Goal: Task Accomplishment & Management: Complete application form

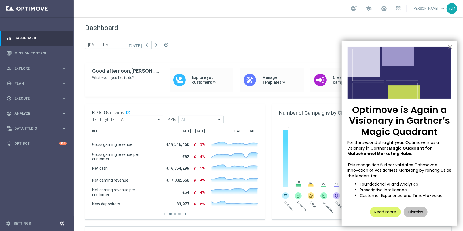
click at [448, 47] on button "×" at bounding box center [449, 47] width 5 height 9
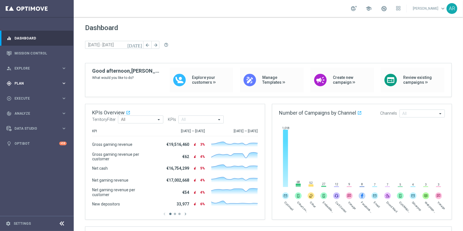
click at [27, 82] on span "Plan" at bounding box center [37, 83] width 47 height 3
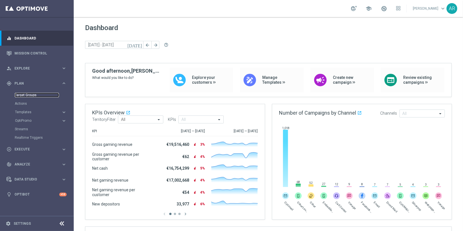
click at [30, 94] on link "Target Groups" at bounding box center [37, 95] width 44 height 5
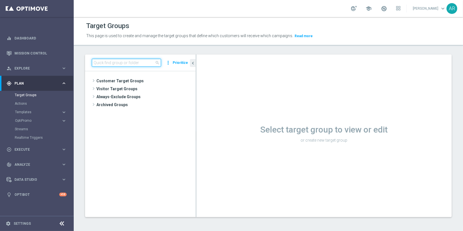
click at [124, 63] on input at bounding box center [126, 63] width 69 height 8
paste input "pt_BR_SX_TGT_ALL_EM_TAC_MIX__INT_CASHDROP_BETBR"
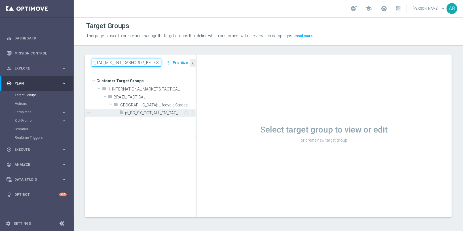
type input "pt_BR_SX_TGT_ALL_EM_TAC_MIX__INT_CASHDROP_BETBR"
click at [148, 110] on div "insert_drive_file pt_BR_SX_TGT_ALL_EM_TAC_MIX__INT_CASHDROP_BETBR" at bounding box center [151, 113] width 64 height 8
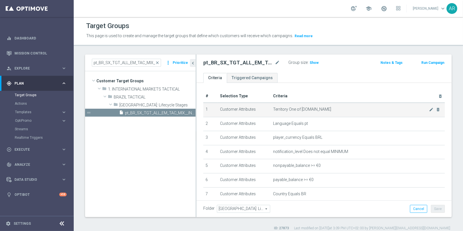
scroll to position [68, 0]
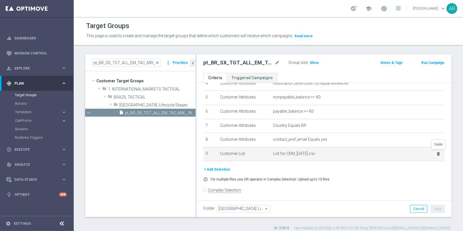
click at [438, 152] on icon "delete_forever" at bounding box center [438, 153] width 5 height 5
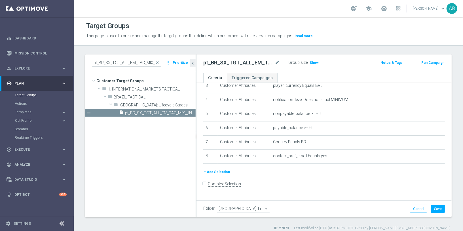
scroll to position [46, 0]
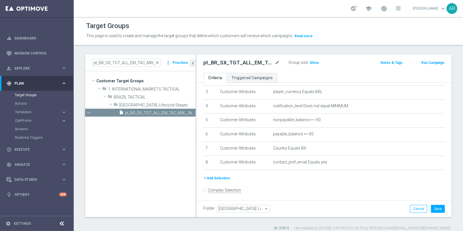
click at [218, 175] on button "+ Add Selection" at bounding box center [216, 178] width 27 height 6
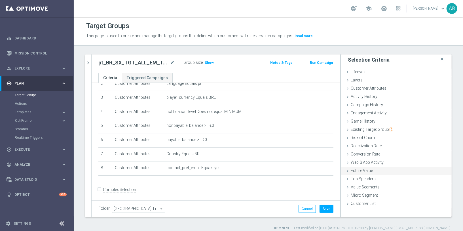
scroll to position [5, 0]
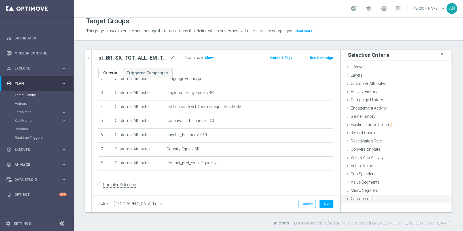
click at [373, 196] on span "Customer List" at bounding box center [363, 198] width 25 height 5
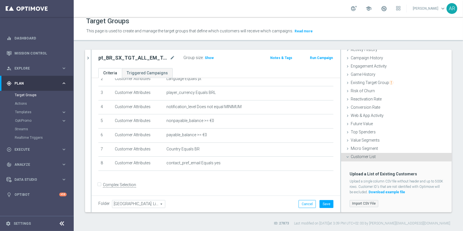
click at [365, 202] on label "Import CSV File" at bounding box center [363, 203] width 29 height 7
click at [0, 0] on input "Import CSV File" at bounding box center [0, 0] width 0 height 0
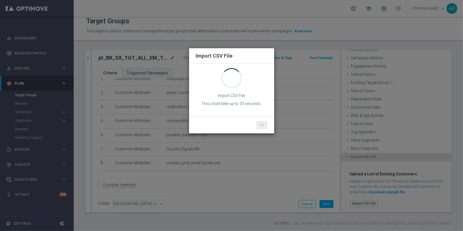
scroll to position [0, 0]
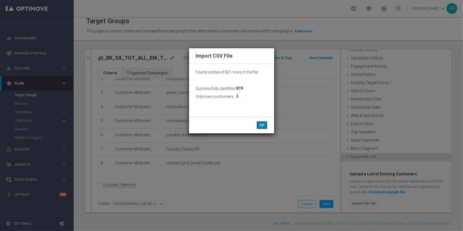
click at [259, 124] on button "OK" at bounding box center [262, 125] width 11 height 8
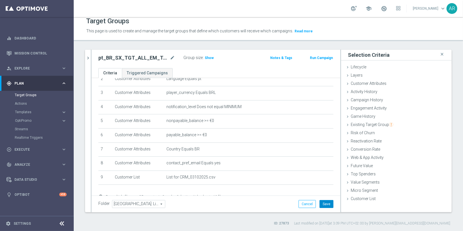
click at [328, 203] on button "Save" at bounding box center [326, 204] width 14 height 8
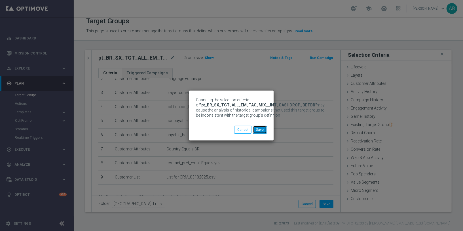
click at [261, 130] on button "Save" at bounding box center [260, 130] width 14 height 8
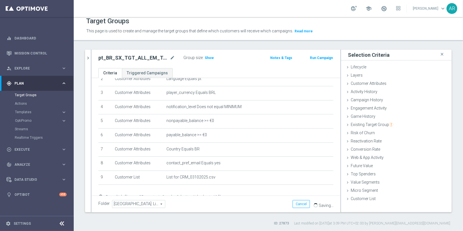
click at [210, 63] on div "pt_BR_SX_TGT_ALL_EM_TAC_MIX__INT_CASHDROP_BETBR mode_edit Group size : Show Not…" at bounding box center [216, 59] width 249 height 18
click at [209, 58] on span "Show" at bounding box center [209, 58] width 9 height 4
click at [206, 57] on span "32" at bounding box center [207, 58] width 5 height 5
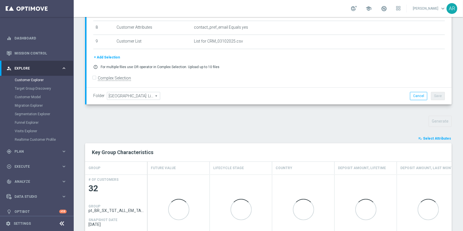
scroll to position [173, 0]
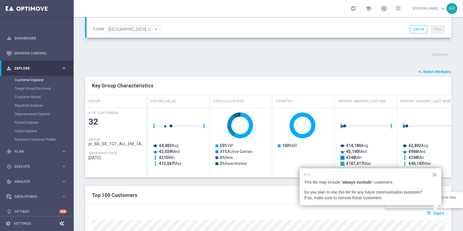
click at [438, 213] on span "Export" at bounding box center [438, 213] width 10 height 4
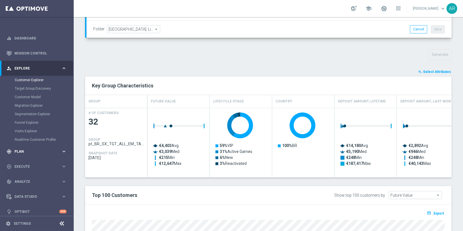
click at [27, 151] on span "Plan" at bounding box center [37, 151] width 47 height 3
click at [30, 94] on link "Target Groups" at bounding box center [37, 95] width 44 height 5
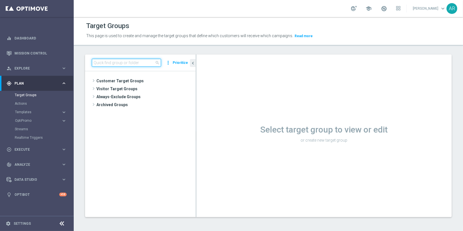
click at [125, 62] on input at bounding box center [126, 63] width 69 height 8
paste input "BR_SOL__INT_CASHDROP__ALL_EMA_TAC_MIX"
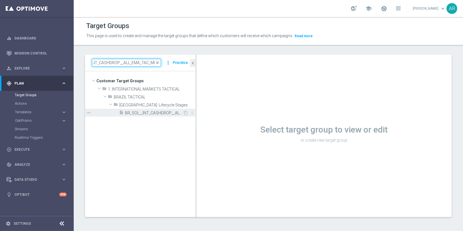
type input "BR_SOL__INT_CASHDROP__ALL_EMA_TAC_MIX"
click at [152, 112] on span "BR_SOL__INT_CASHDROP__ALL_EMA_TAC_MIX" at bounding box center [154, 113] width 58 height 5
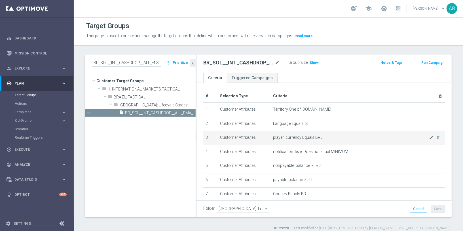
scroll to position [68, 0]
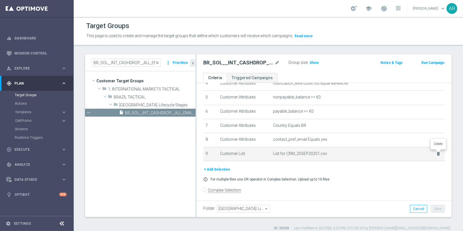
click at [438, 152] on icon "delete_forever" at bounding box center [438, 153] width 5 height 5
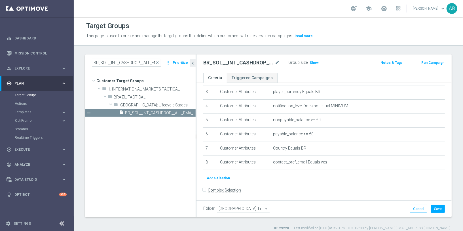
click at [217, 175] on button "+ Add Selection" at bounding box center [216, 178] width 27 height 6
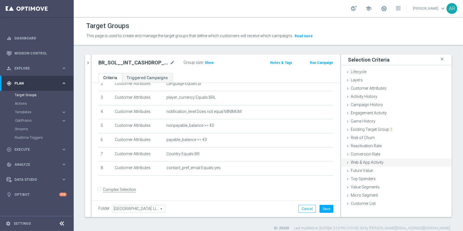
scroll to position [5, 0]
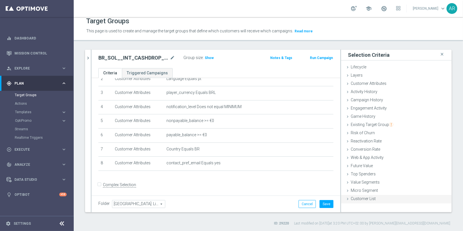
click at [370, 198] on span "Customer List" at bounding box center [363, 198] width 25 height 5
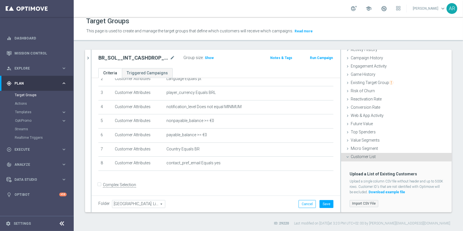
click at [363, 202] on label "Import CSV File" at bounding box center [363, 203] width 29 height 7
click at [0, 0] on input "Import CSV File" at bounding box center [0, 0] width 0 height 0
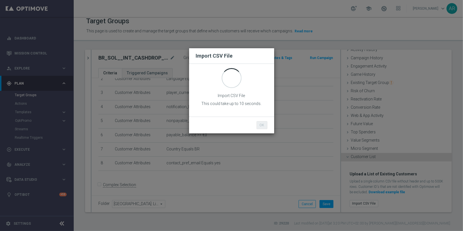
scroll to position [0, 0]
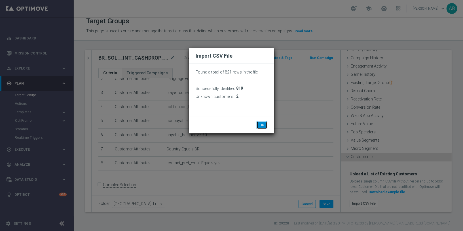
click at [263, 125] on button "OK" at bounding box center [262, 125] width 11 height 8
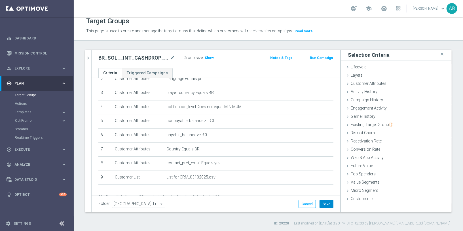
click at [325, 204] on button "Save" at bounding box center [326, 204] width 14 height 8
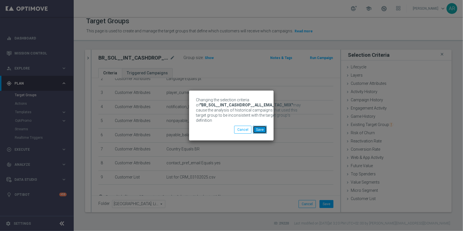
click at [260, 129] on button "Save" at bounding box center [260, 130] width 14 height 8
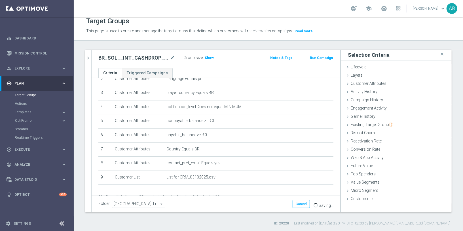
click at [183, 69] on ul "Criteria Triggered Campaigns" at bounding box center [216, 73] width 249 height 10
click at [207, 58] on span "Show" at bounding box center [209, 58] width 9 height 4
click at [188, 71] on ul "Criteria Triggered Campaigns" at bounding box center [216, 73] width 249 height 10
click at [206, 56] on span "22" at bounding box center [207, 58] width 5 height 5
click at [24, 151] on div "play_circle_outline Execute" at bounding box center [34, 149] width 55 height 5
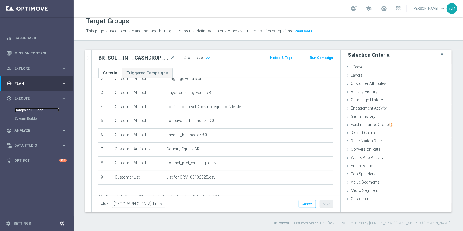
click at [34, 111] on link "Campaign Builder" at bounding box center [37, 110] width 44 height 5
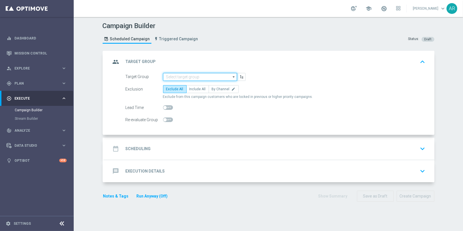
click at [177, 76] on input at bounding box center [200, 77] width 74 height 8
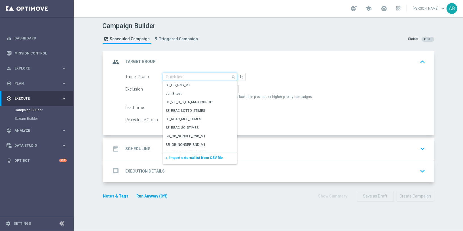
paste input "BR_SOL__INT_CASHDROP__ALL_EMA_TAC_MIX"
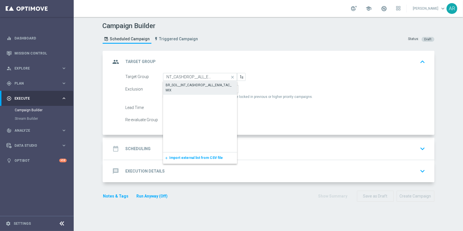
click at [188, 87] on div "BR_SOL__INT_CASHDROP__ALL_EMA_TAC_MIX" at bounding box center [200, 87] width 68 height 10
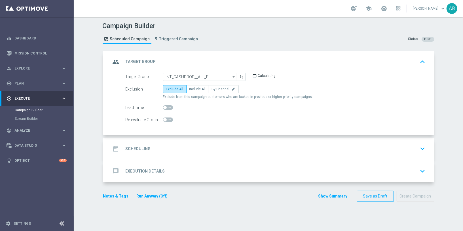
type input "BR_SOL__INT_CASHDROP__ALL_EMA_TAC_MIX"
click at [193, 88] on span "Include All" at bounding box center [197, 89] width 16 height 4
click at [193, 88] on input "Include All" at bounding box center [191, 90] width 4 height 4
radio input "true"
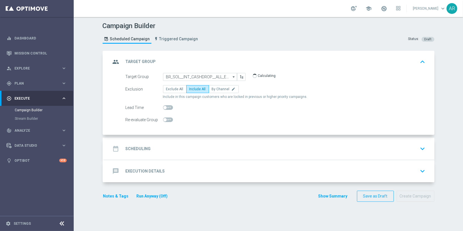
click at [164, 149] on div "date_range Scheduling keyboard_arrow_down" at bounding box center [269, 148] width 317 height 11
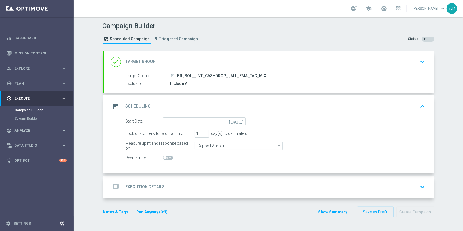
click at [241, 120] on icon "[DATE]" at bounding box center [237, 120] width 17 height 6
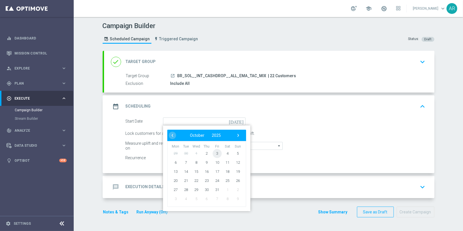
click at [215, 151] on span "3" at bounding box center [216, 153] width 9 height 9
type input "03 Oct 2025"
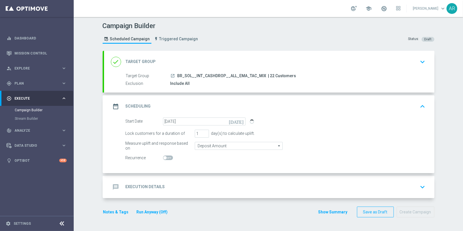
click at [170, 191] on div "message Execution Details keyboard_arrow_down" at bounding box center [269, 187] width 330 height 22
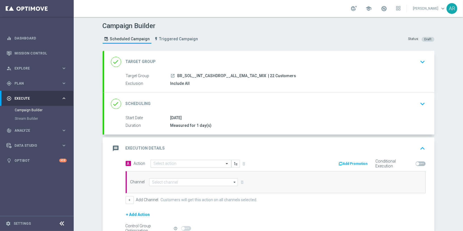
click at [163, 163] on input "text" at bounding box center [185, 163] width 63 height 5
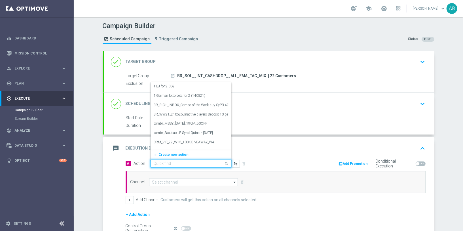
paste input "SOLBETBR_FreeBonus - International cashdrop - 2025"
type input "SOLBETBR_FreeBonus - International cashdrop - 2025"
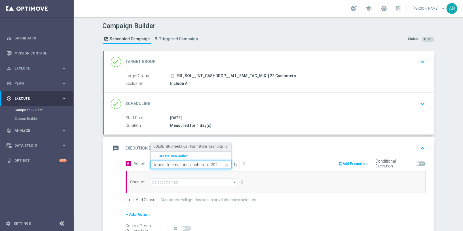
click at [196, 146] on label "SOLBETBR_FreeBonus - International cashdrop - 2025" at bounding box center [194, 146] width 80 height 5
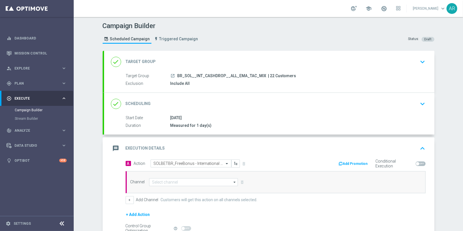
scroll to position [0, 0]
click at [185, 180] on input at bounding box center [193, 182] width 89 height 8
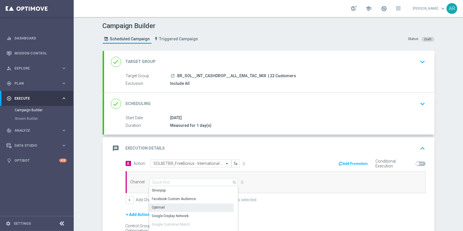
click at [183, 207] on div "Optimail" at bounding box center [191, 207] width 85 height 8
type input "Optimail"
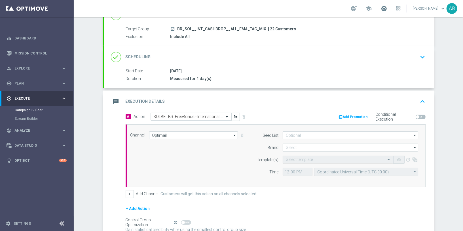
scroll to position [55, 0]
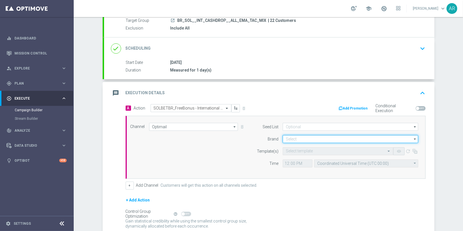
click at [313, 137] on input at bounding box center [350, 139] width 135 height 8
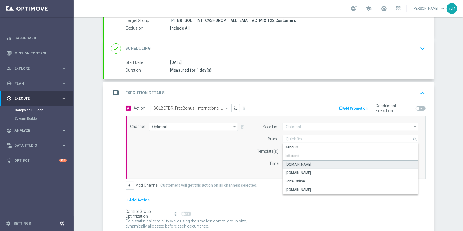
click at [313, 162] on div "Lottoland.bet.br" at bounding box center [351, 164] width 136 height 9
type input "Lottoland.bet.br"
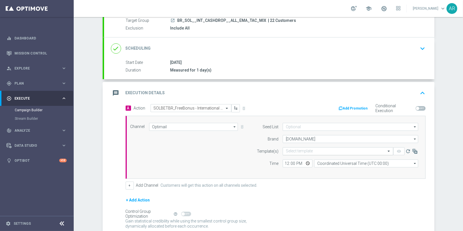
click at [299, 149] on input "text" at bounding box center [332, 151] width 93 height 5
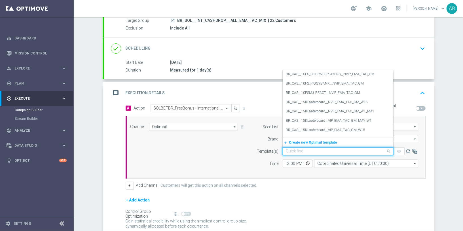
paste input "SOLBETBR_FreeBonus - International cashdrop - 2025"
type input "SOLBETBR_FreeBonus - International cashdrop - 2025"
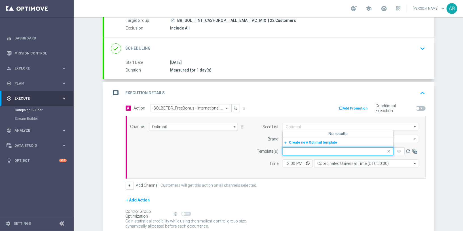
click at [241, 154] on div "Channel Optimail Optimail arrow_drop_down Show Selected 1 of 26 Silverpop" at bounding box center [274, 147] width 296 height 49
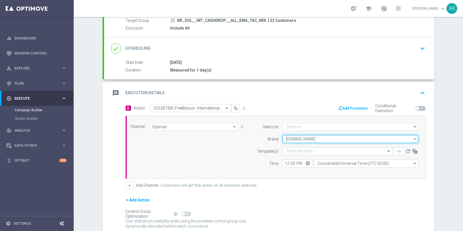
click at [310, 140] on input "Lottoland.bet.br" at bounding box center [350, 139] width 135 height 8
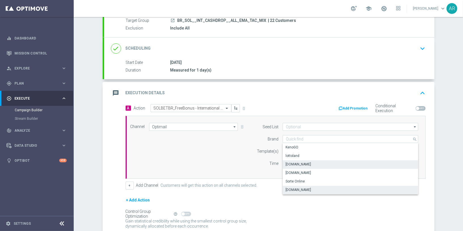
click at [314, 188] on div "Sorteonline.bet.br" at bounding box center [351, 190] width 136 height 8
type input "Sorteonline.bet.br"
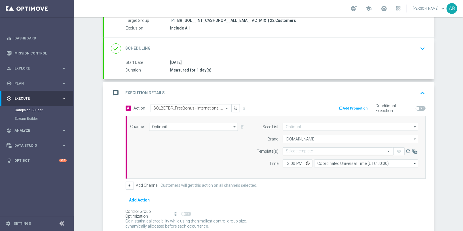
click at [300, 151] on input "text" at bounding box center [332, 151] width 93 height 5
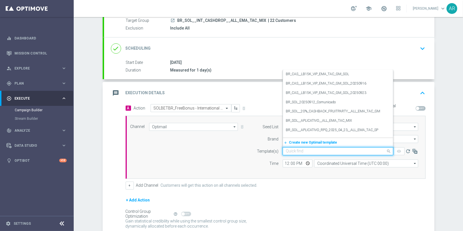
paste input "SOLBETBR_FreeBonus - International cashdrop - 2025"
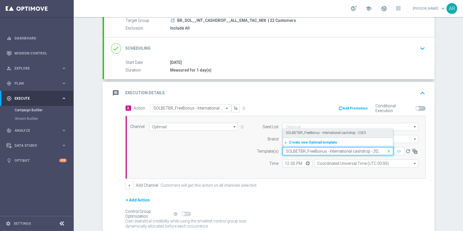
click at [325, 131] on label "SOLBETBR_FreeBonus - International cashdrop - 2025" at bounding box center [326, 132] width 80 height 5
type input "SOLBETBR_FreeBonus - International cashdrop - 2025"
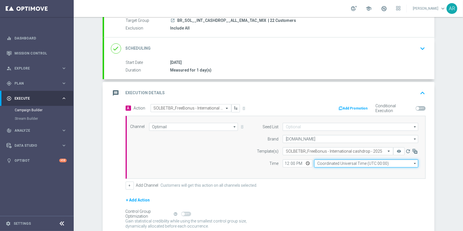
click at [328, 162] on input "Coordinated Universal Time (UTC 00:00)" at bounding box center [366, 163] width 104 height 8
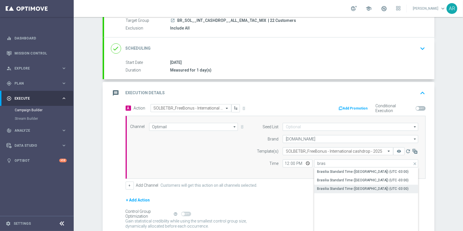
click at [359, 187] on div "Brasilia Standard Time (Sao Paulo) (UTC -03:00)" at bounding box center [363, 188] width 92 height 5
type input "Brasilia Standard Time (Sao Paulo) (UTC -03:00)"
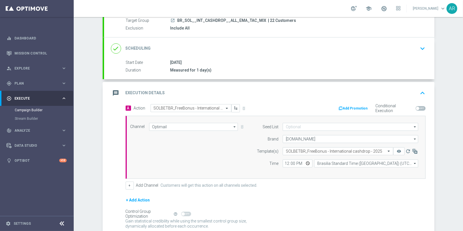
click at [231, 157] on div "Channel Optimail Optimail arrow_drop_down Show Selected 1 of 26 Silverpop" at bounding box center [274, 147] width 296 height 49
click at [308, 162] on input "12:00" at bounding box center [298, 163] width 30 height 8
type input "11:00"
click at [215, 132] on div "Channel Optimail Optimail arrow_drop_down Show Selected 1 of 26 Silverpop" at bounding box center [274, 147] width 296 height 49
click at [128, 185] on button "+" at bounding box center [130, 185] width 8 height 8
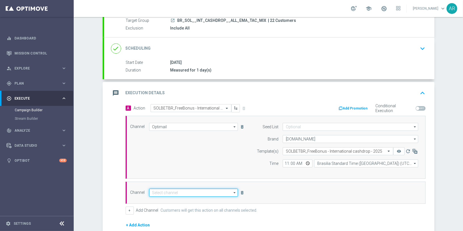
click at [174, 193] on input at bounding box center [193, 192] width 89 height 8
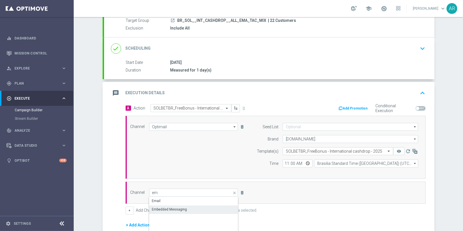
click at [179, 207] on div "Embedded Messaging" at bounding box center [169, 209] width 35 height 5
type input "Embedded Messaging"
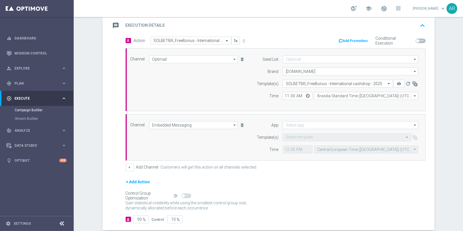
scroll to position [126, 0]
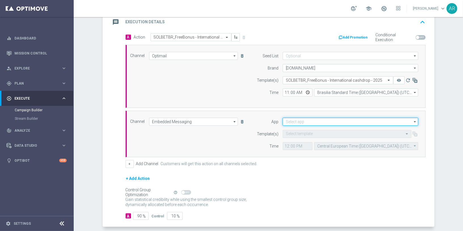
click at [301, 118] on input at bounding box center [350, 122] width 135 height 8
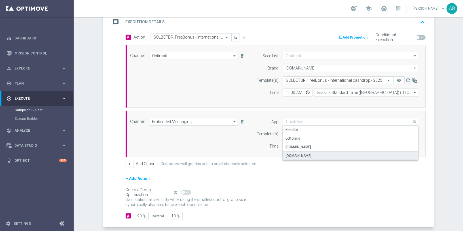
click at [317, 153] on div "Sorteonline.bet.br" at bounding box center [351, 155] width 136 height 9
type input "Sorteonline.bet.br"
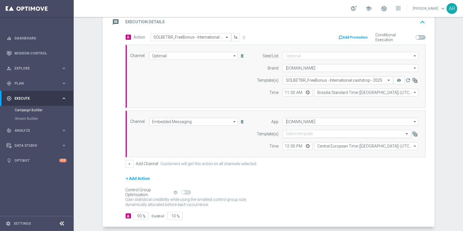
click at [301, 132] on input "text" at bounding box center [341, 134] width 111 height 5
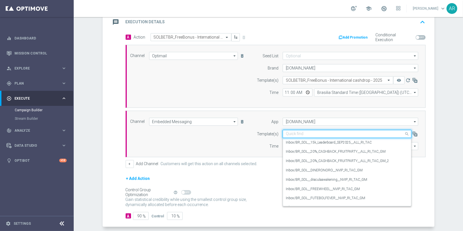
paste input "BR_SOL__INT_CASHDROP__ALL_RI_TAC_MIX"
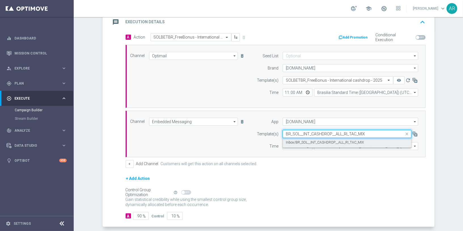
click at [316, 141] on label "Inbox/BR_SOL__INT_CASHDROP__ALL_RI_TAC_MIX" at bounding box center [325, 142] width 78 height 5
type input "BR_SOL__INT_CASHDROP__ALL_RI_TAC_MIX"
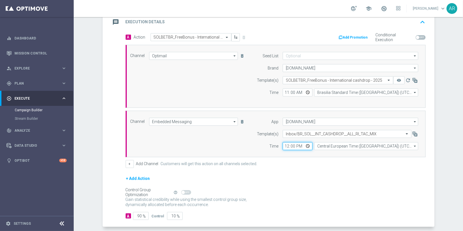
click at [293, 146] on input "12:00" at bounding box center [298, 146] width 30 height 8
click at [308, 145] on input "12:00" at bounding box center [298, 146] width 30 height 8
type input "11:00"
click at [226, 134] on div "Channel Embedded Messaging Embedded Messaging arrow_drop_down Show Selected 1 o…" at bounding box center [274, 134] width 296 height 32
click at [346, 143] on input "Central European Time (Budapest) (UTC +02:00)" at bounding box center [366, 146] width 104 height 8
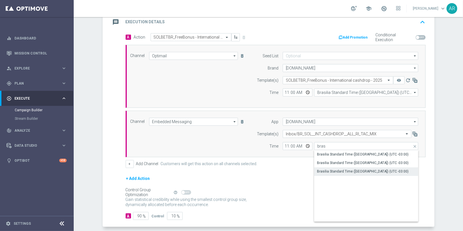
click at [367, 169] on div "Brasilia Standard Time (Sao Paulo) (UTC -03:00)" at bounding box center [363, 171] width 92 height 5
type input "Brasilia Standard Time (Sao Paulo) (UTC -03:00)"
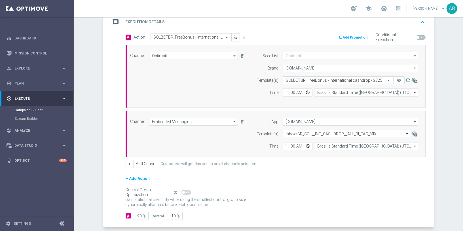
click at [296, 176] on div "+ Add Action" at bounding box center [276, 182] width 300 height 14
click at [139, 213] on input "90" at bounding box center [141, 216] width 16 height 8
type input "1"
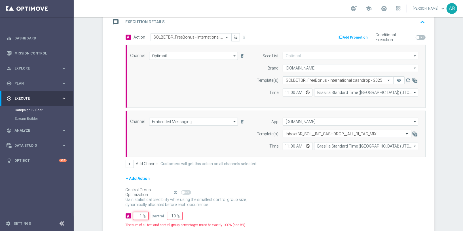
type input "99"
type input "10"
type input "90"
type input "100"
type input "0"
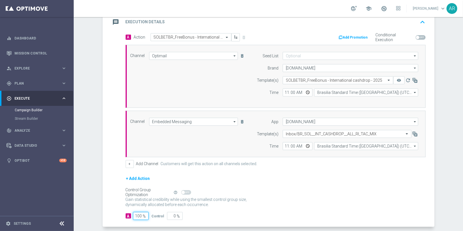
type input "100"
click at [267, 205] on div "Gain statistical credibility while using the smallest control group size, dynam…" at bounding box center [276, 202] width 300 height 14
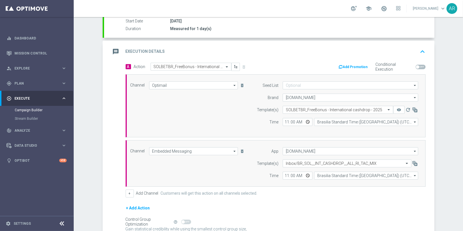
scroll to position [150, 0]
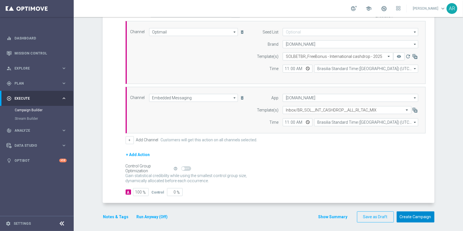
click at [419, 216] on button "Create Campaign" at bounding box center [416, 216] width 38 height 11
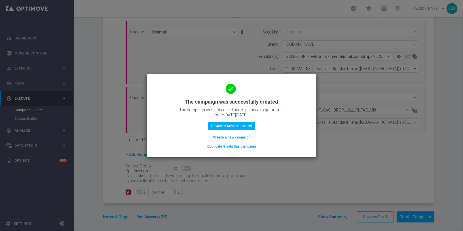
click at [236, 136] on button "Create a new campaign" at bounding box center [231, 137] width 39 height 6
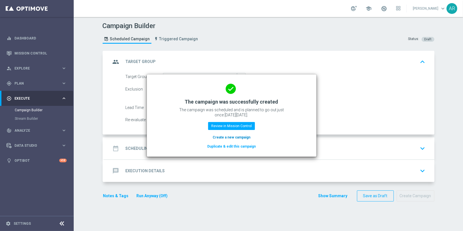
scroll to position [0, 0]
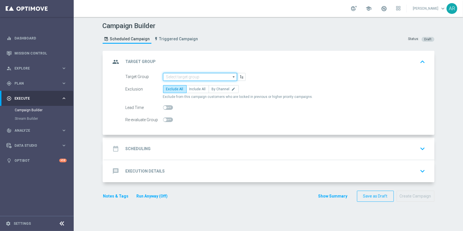
click at [182, 77] on input at bounding box center [200, 77] width 74 height 8
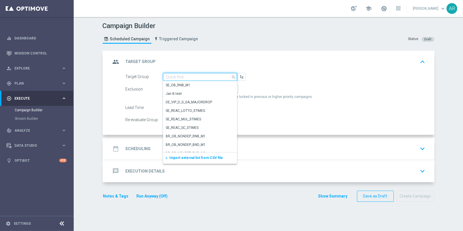
paste input "pt_BR_SX_TGT_ALL_EM_TAC_MIX__INT_CASHDROP_BETBR"
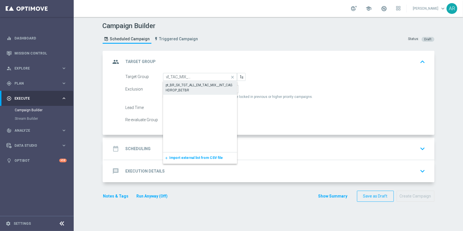
click at [194, 84] on div "pt_BR_SX_TGT_ALL_EM_TAC_MIX__INT_CASHDROP_BETBR" at bounding box center [200, 87] width 68 height 10
type input "pt_BR_SX_TGT_ALL_EM_TAC_MIX__INT_CASHDROP_BETBR"
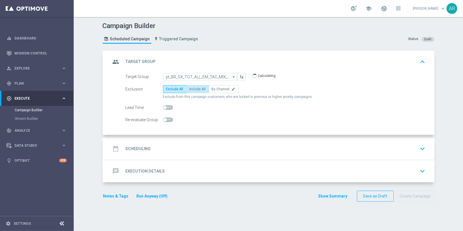
click at [196, 87] on span "Include All" at bounding box center [197, 89] width 16 height 4
click at [193, 88] on input "Include All" at bounding box center [191, 90] width 4 height 4
radio input "true"
click at [160, 150] on div "date_range Scheduling keyboard_arrow_down" at bounding box center [269, 148] width 317 height 11
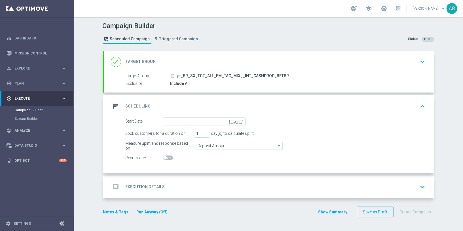
click at [240, 119] on icon "[DATE]" at bounding box center [237, 120] width 17 height 6
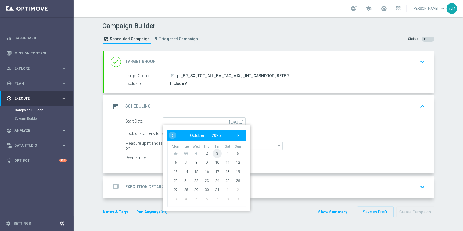
click at [218, 151] on span "3" at bounding box center [216, 153] width 9 height 9
type input "03 Oct 2025"
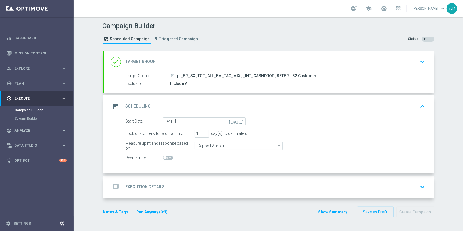
click at [161, 188] on h2 "Execution Details" at bounding box center [145, 186] width 39 height 5
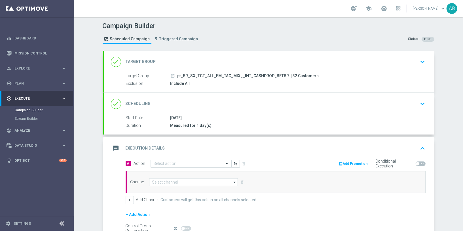
click at [175, 161] on input "text" at bounding box center [185, 163] width 63 height 5
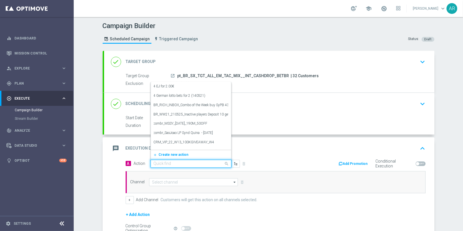
paste input "combr_FreeBonus - International cashdrop - 2024"
type input "combr_FreeBonus - International cashdrop - 2024"
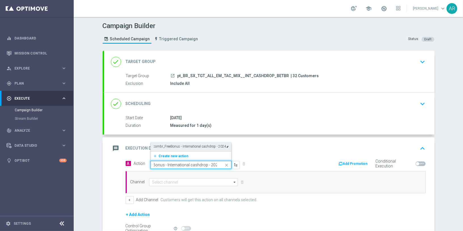
click at [188, 145] on label "combr_FreeBonus - International cashdrop - 2024" at bounding box center [190, 146] width 73 height 5
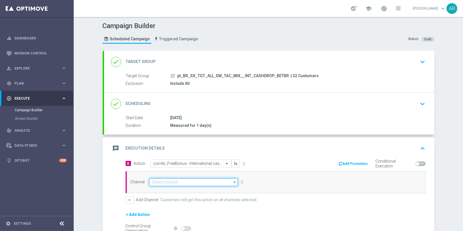
click at [176, 178] on input at bounding box center [193, 182] width 89 height 8
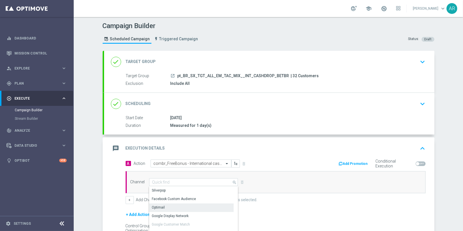
click at [175, 206] on div "Optimail" at bounding box center [191, 207] width 85 height 8
type input "Optimail"
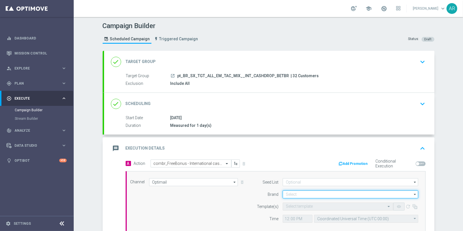
click at [296, 196] on input at bounding box center [350, 194] width 135 height 8
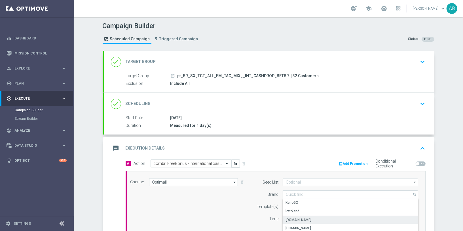
click at [312, 219] on div "Lottoland.bet.br" at bounding box center [351, 219] width 136 height 9
type input "Lottoland.bet.br"
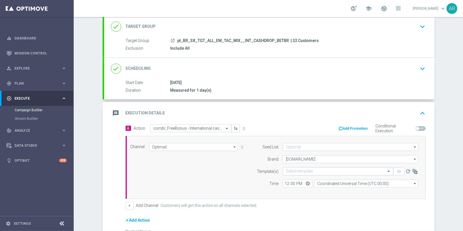
click at [312, 169] on input "text" at bounding box center [332, 171] width 93 height 5
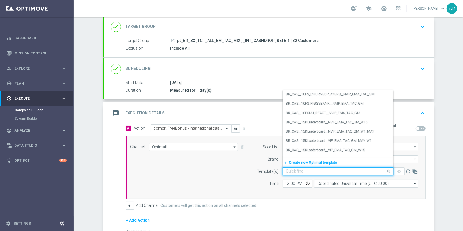
paste input "combr_FreeBonus - International cashdrop - 2024"
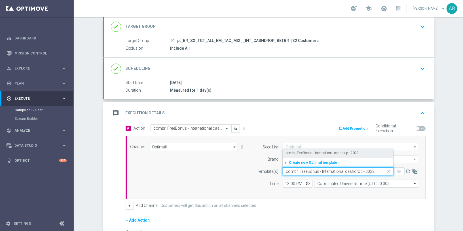
click at [321, 153] on label "combr_FreeBonus - International cashdrop - 2022" at bounding box center [322, 153] width 73 height 5
type input "combr_FreeBonus - International cashdrop - 2022"
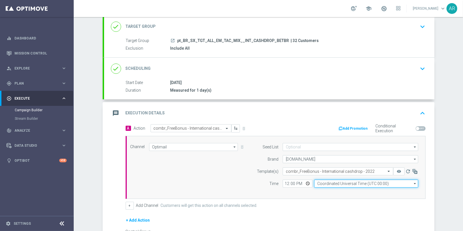
click at [335, 184] on input "Coordinated Universal Time (UTC 00:00)" at bounding box center [366, 183] width 104 height 8
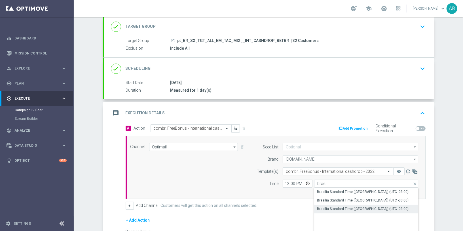
click at [367, 205] on div "Brasilia Standard Time (Sao Paulo) (UTC -03:00)" at bounding box center [366, 209] width 104 height 8
type input "Brasilia Standard Time (Sao Paulo) (UTC -03:00)"
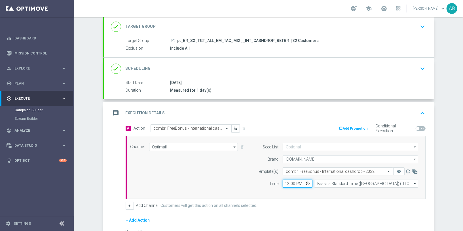
click at [308, 181] on input "12:00" at bounding box center [298, 183] width 30 height 8
type input "11:00"
click at [206, 162] on div "Channel Optimail Optimail arrow_drop_down Show Selected 1 of 26 Silverpop" at bounding box center [274, 167] width 296 height 49
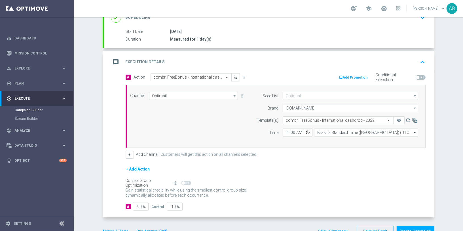
scroll to position [101, 0]
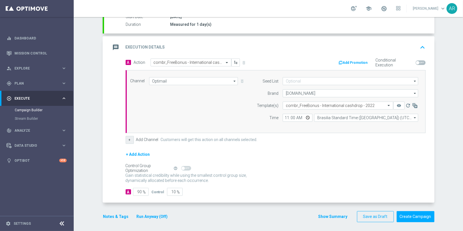
click at [129, 138] on button "+" at bounding box center [130, 140] width 8 height 8
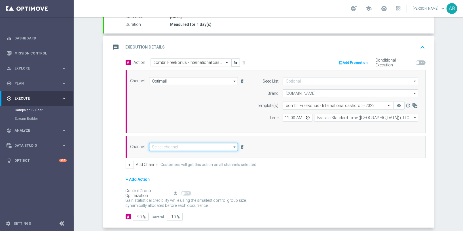
click at [167, 145] on input at bounding box center [193, 147] width 89 height 8
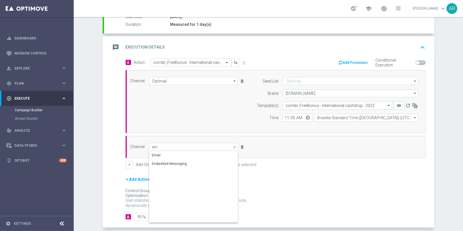
click at [183, 163] on div "Embedded Messaging" at bounding box center [169, 163] width 35 height 5
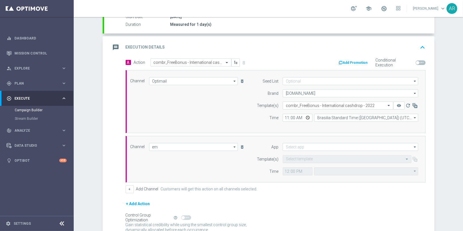
type input "Embedded Messaging"
type input "Central European Time (Budapest) (UTC +02:00)"
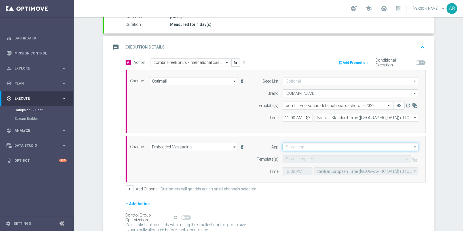
click at [309, 145] on input at bounding box center [350, 147] width 135 height 8
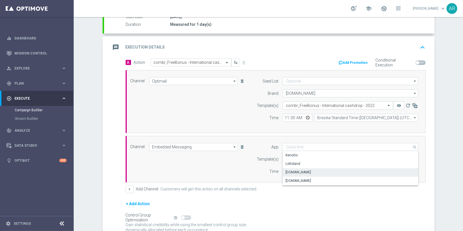
click at [318, 168] on div "Lottoland.bet.br" at bounding box center [351, 172] width 136 height 8
type input "Lottoland.bet.br"
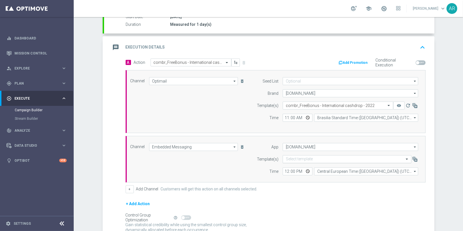
click at [308, 158] on input "text" at bounding box center [341, 159] width 111 height 5
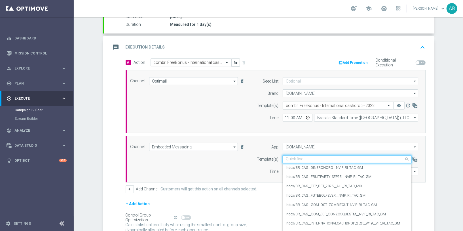
click at [296, 157] on input "text" at bounding box center [341, 159] width 111 height 5
paste input "combr_FreeBonus - International cashdrop - 2024"
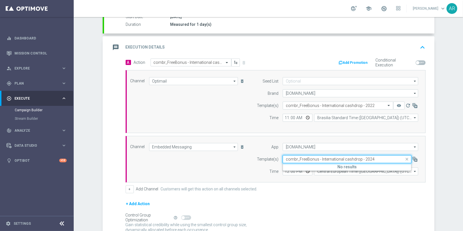
click at [309, 158] on input "combr_FreeBonus - International cashdrop - 2024" at bounding box center [341, 159] width 111 height 5
paste input "BR_CAS__INTERNATIONALCASHDROP_2025_W19__VIP_RI_TAC_GM"
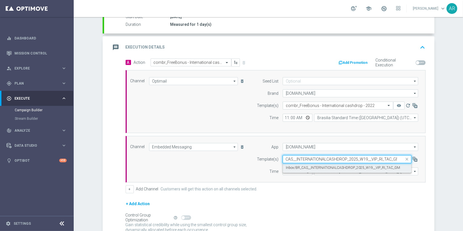
click at [325, 166] on label "Inbox/BR_CAS__INTERNATIONALCASHDROP_2025_W19__VIP_RI_TAC_GM" at bounding box center [343, 167] width 114 height 5
type input "BR_CAS__INTERNATIONALCASHDROP_2025_W19__VIP_RI_TAC_GM"
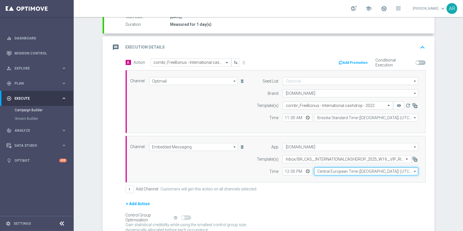
click at [333, 169] on input "Central European Time (Budapest) (UTC +02:00)" at bounding box center [366, 171] width 104 height 8
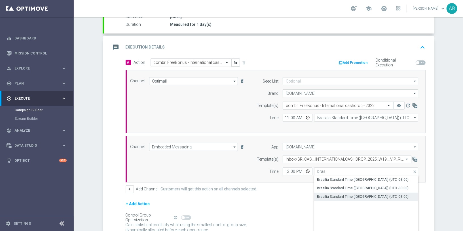
click at [364, 194] on div "Brasilia Standard Time (Sao Paulo) (UTC -03:00)" at bounding box center [363, 196] width 92 height 5
type input "Brasilia Standard Time (Sao Paulo) (UTC -03:00)"
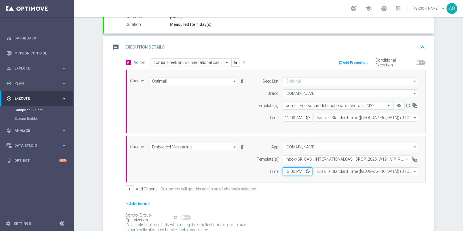
click at [306, 170] on input "12:00" at bounding box center [298, 171] width 30 height 8
type input "11:00"
click at [220, 152] on div "Channel Embedded Messaging Embedded Messaging arrow_drop_down Show Selected 1 o…" at bounding box center [274, 159] width 296 height 32
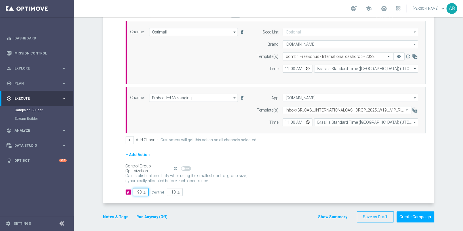
click at [139, 190] on input "90" at bounding box center [141, 192] width 16 height 8
type input "1"
type input "99"
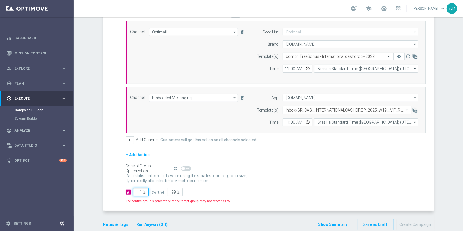
type input "10"
type input "90"
type input "100"
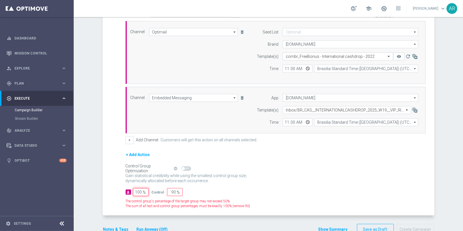
type input "0"
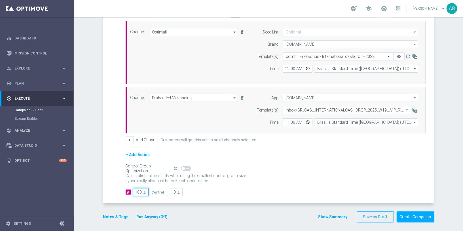
type input "100"
click at [303, 183] on form "A Action Select action combr_FreeBonus - International cashdrop - 2024 delete_f…" at bounding box center [276, 102] width 300 height 187
click at [424, 212] on button "Create Campaign" at bounding box center [416, 216] width 38 height 11
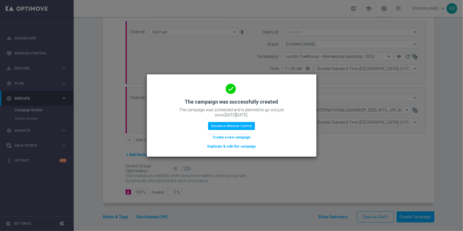
click at [241, 137] on button "Create a new campaign" at bounding box center [231, 137] width 39 height 6
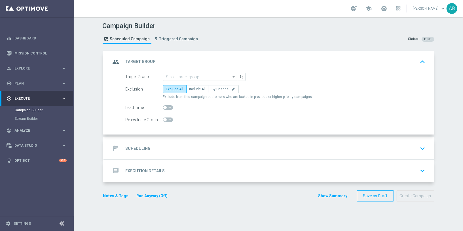
scroll to position [0, 0]
click at [113, 100] on div "Target Group arrow_drop_down Show Selected 0 of NaN SE_OB_RNB_M1" at bounding box center [269, 104] width 330 height 62
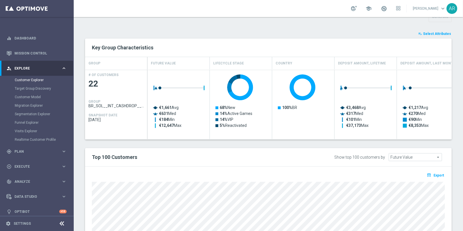
scroll to position [211, 0]
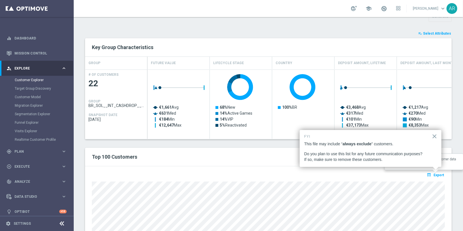
click at [439, 173] on span "Export" at bounding box center [438, 175] width 10 height 4
